Goal: Task Accomplishment & Management: Complete application form

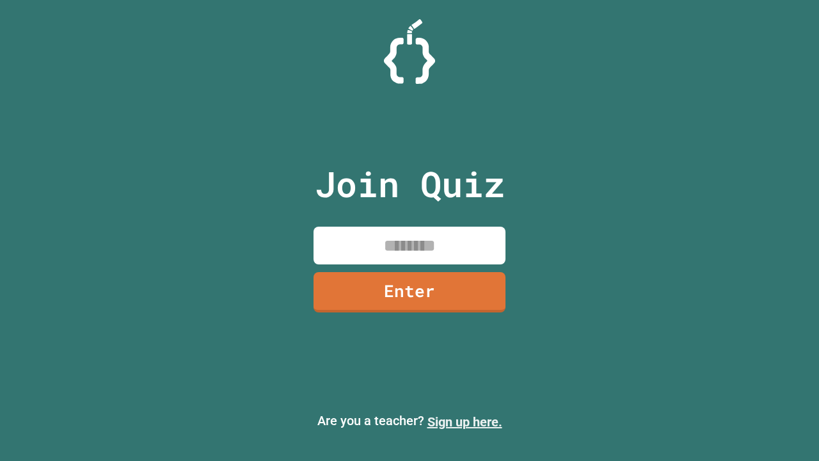
click at [464, 422] on link "Sign up here." at bounding box center [464, 421] width 75 height 15
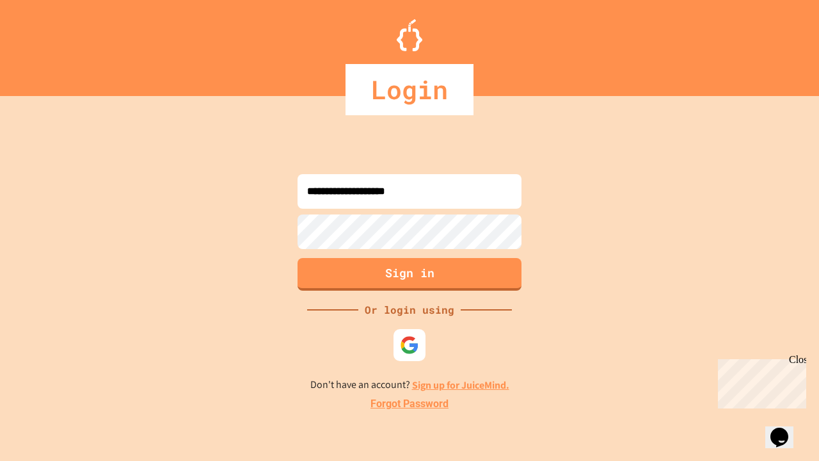
type input "**********"
